Goal: Information Seeking & Learning: Learn about a topic

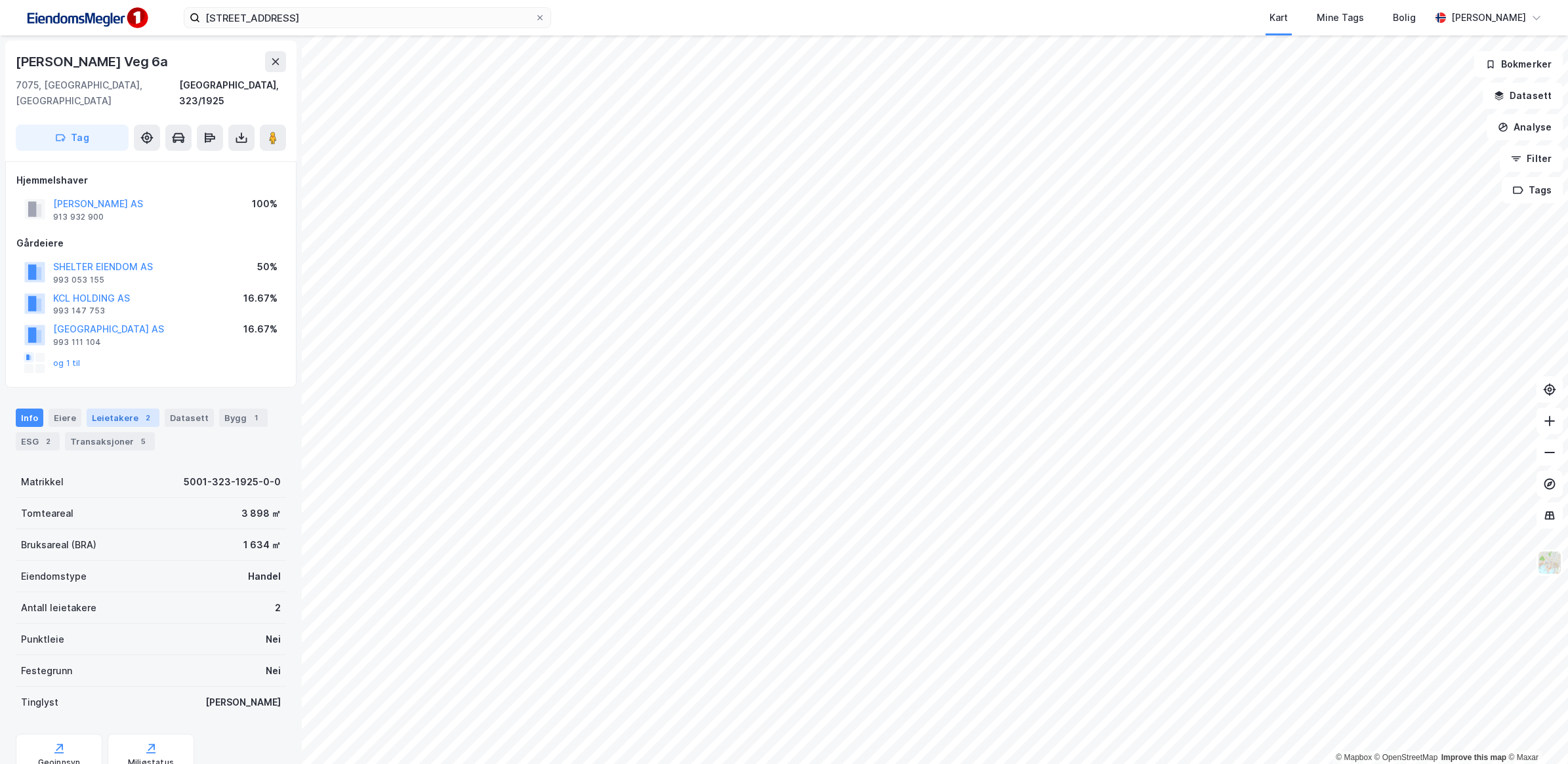
click at [112, 409] on div "Leietakere 2" at bounding box center [123, 418] width 73 height 18
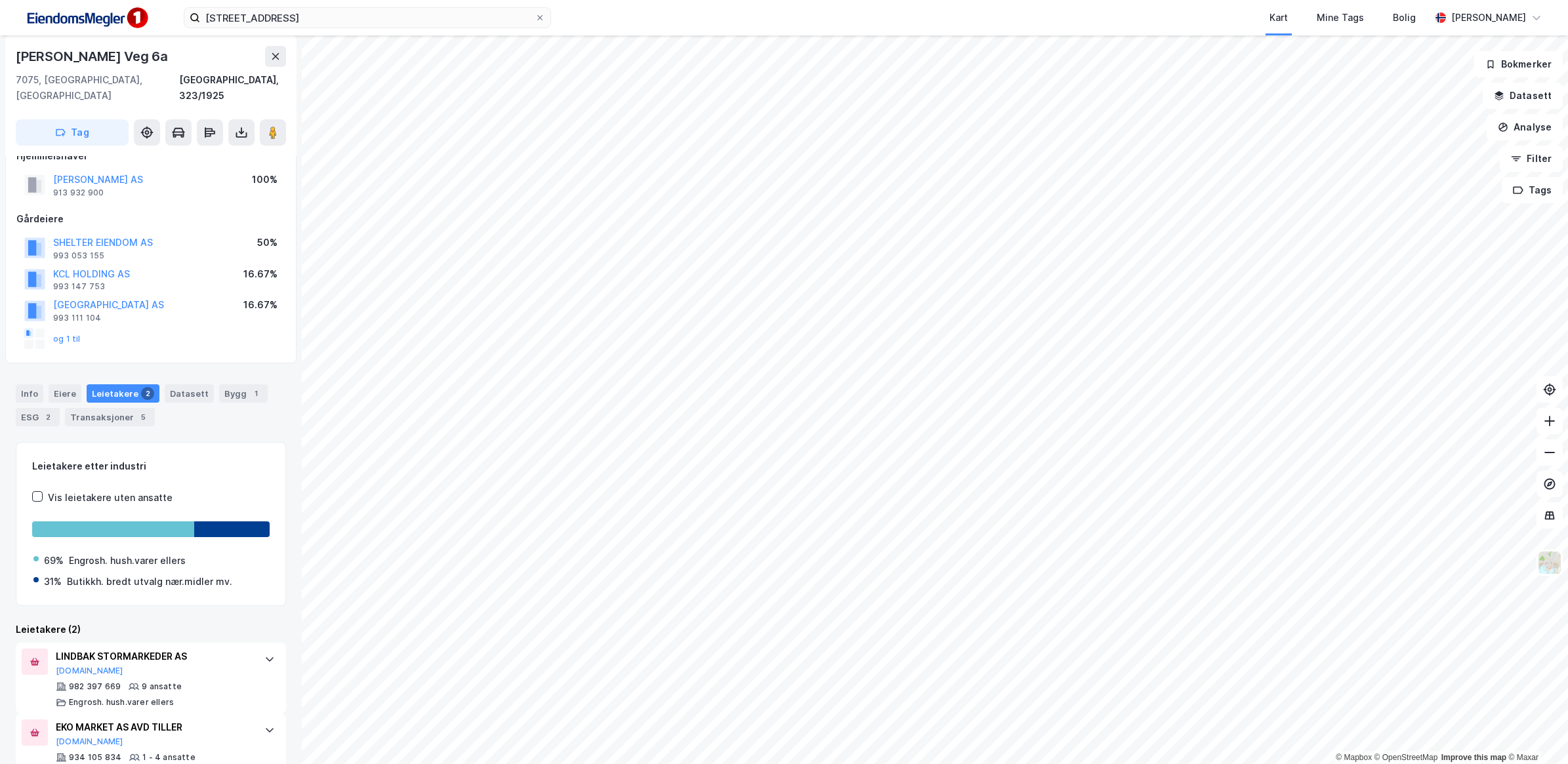
scroll to position [45, 0]
